Goal: Navigation & Orientation: Find specific page/section

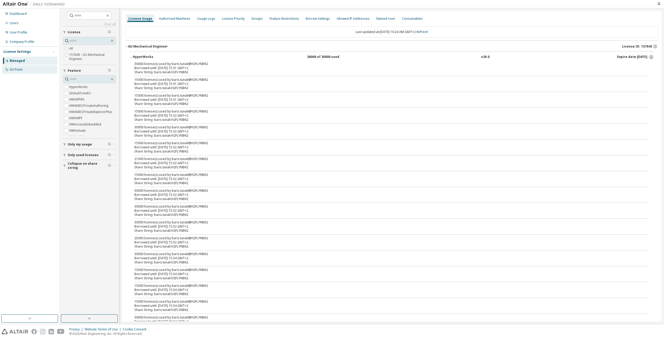
click at [26, 68] on div "On Prem" at bounding box center [29, 69] width 55 height 8
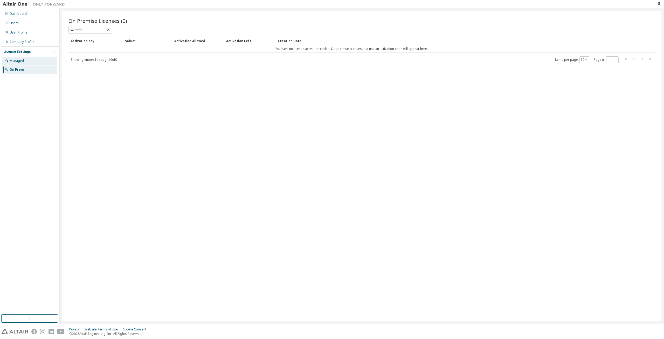
click at [24, 64] on div "Managed" at bounding box center [29, 61] width 55 height 8
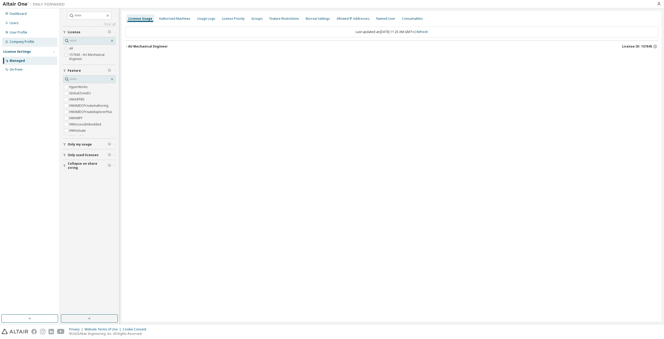
click at [22, 43] on div "Company Profile" at bounding box center [22, 42] width 25 height 4
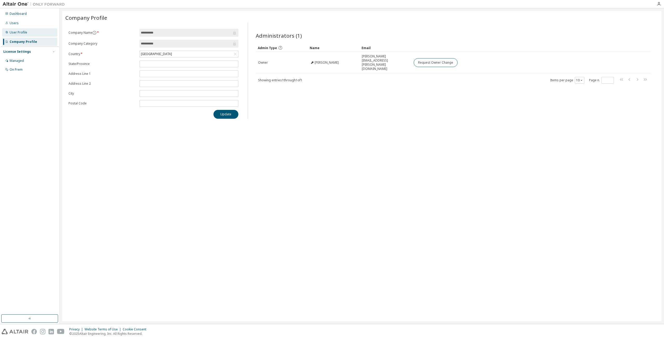
click at [20, 35] on div "User Profile" at bounding box center [29, 32] width 55 height 8
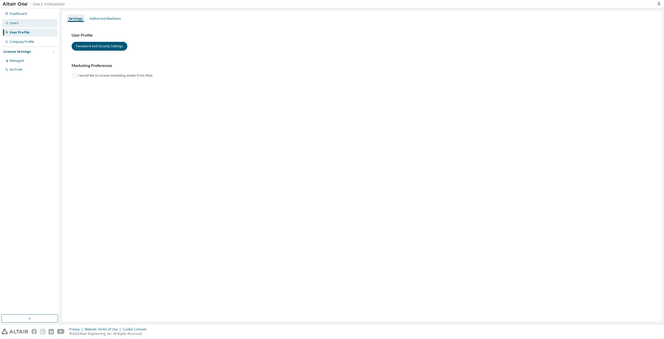
click at [19, 25] on div "Users" at bounding box center [29, 23] width 55 height 8
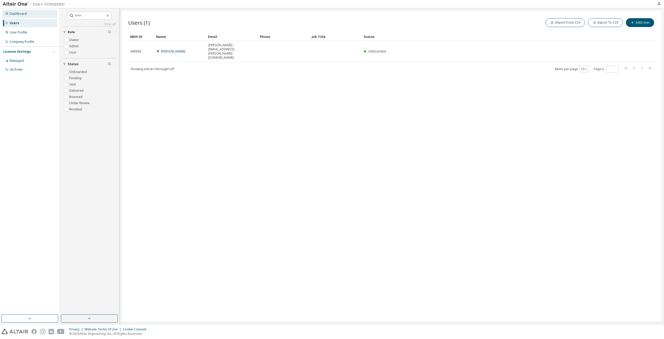
click at [19, 16] on div "Dashboard" at bounding box center [29, 14] width 55 height 8
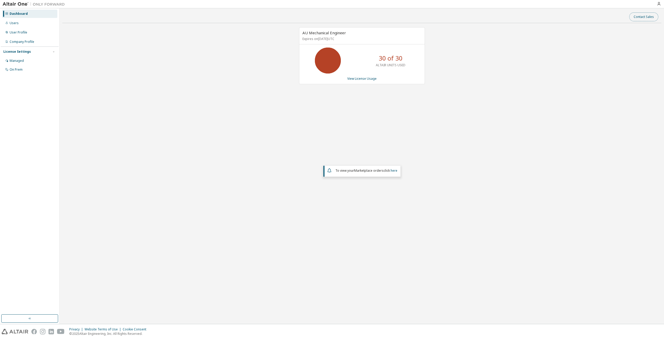
click at [639, 17] on button "Contact Sales" at bounding box center [644, 16] width 29 height 9
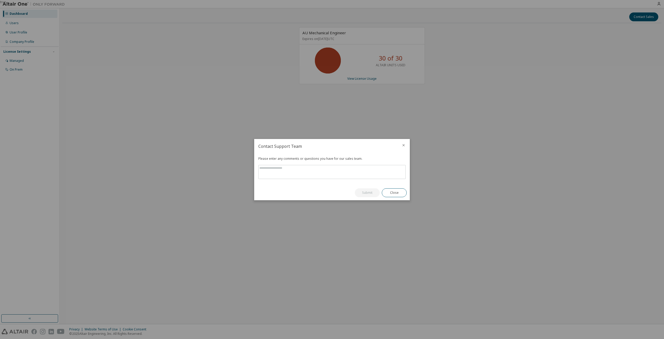
click at [403, 146] on icon "close" at bounding box center [404, 145] width 4 height 4
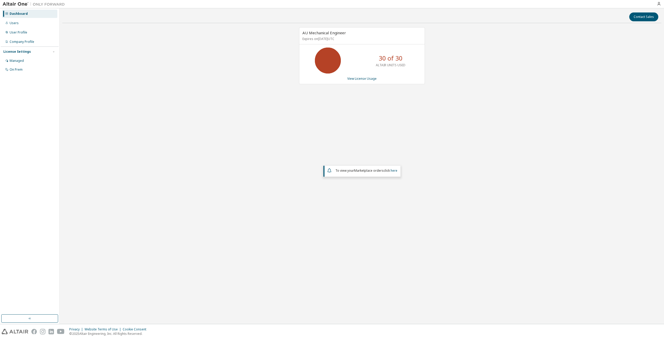
drag, startPoint x: 426, startPoint y: 52, endPoint x: 430, endPoint y: 53, distance: 4.0
click at [426, 52] on div "AU Mechanical Engineer Expires on [DATE] UTC 30 of 30 ALTAIR UNITS USED View Li…" at bounding box center [362, 137] width 600 height 220
click at [364, 96] on div "AU Mechanical Engineer Expires on [DATE] UTC 30 of 30 ALTAIR UNITS USED View Li…" at bounding box center [362, 137] width 600 height 220
click at [354, 79] on link "View License Usage" at bounding box center [362, 78] width 29 height 4
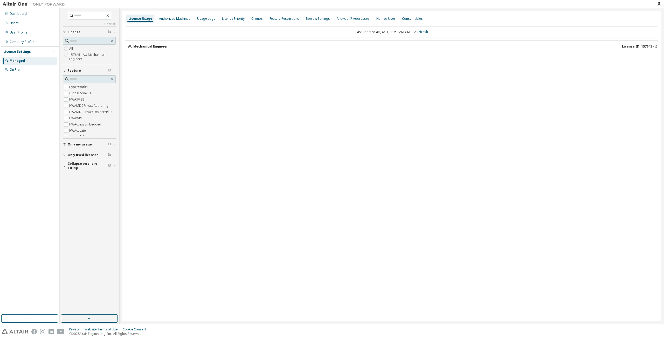
click at [130, 47] on div "AU Mechanical Engineer" at bounding box center [148, 46] width 40 height 4
